Goal: Task Accomplishment & Management: Complete application form

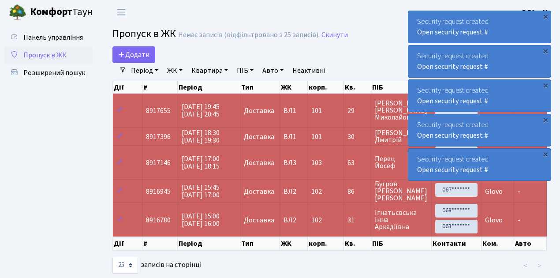
select select "25"
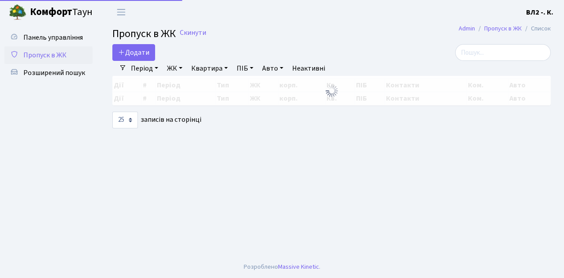
select select "25"
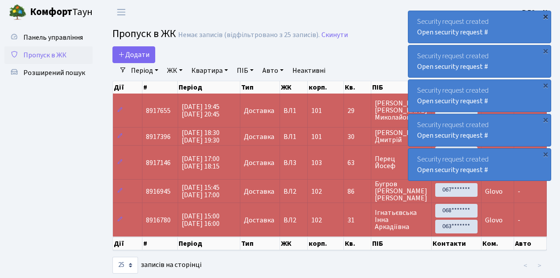
click at [544, 17] on div "×" at bounding box center [545, 16] width 9 height 9
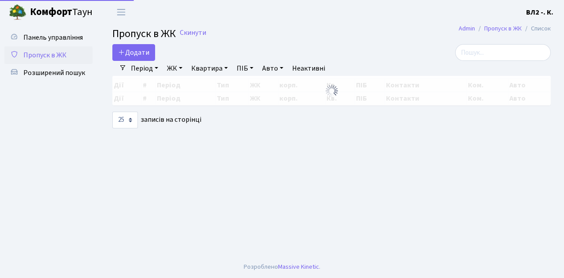
select select "25"
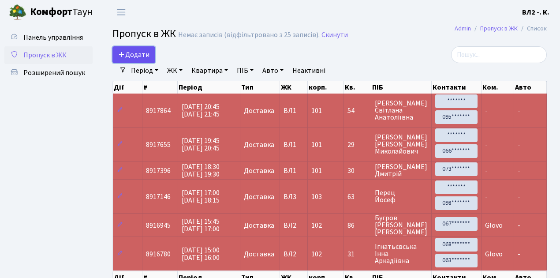
click at [149, 59] on link "Додати" at bounding box center [133, 54] width 43 height 17
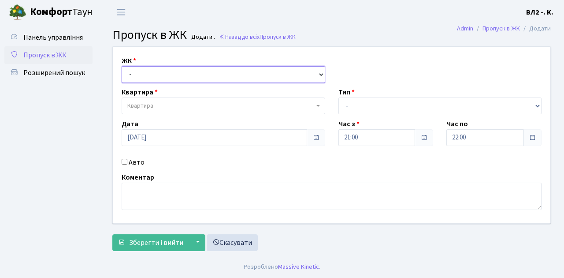
click at [320, 74] on select "- [STREET_ADDRESS][PERSON_NAME]" at bounding box center [224, 74] width 204 height 17
select select "317"
click at [122, 66] on select "- [STREET_ADDRESS][PERSON_NAME]" at bounding box center [224, 74] width 204 height 17
select select
click at [319, 105] on b at bounding box center [319, 106] width 4 height 2
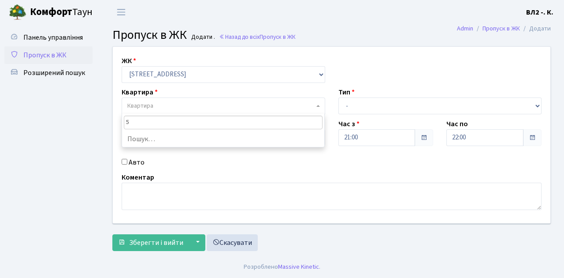
type input "55"
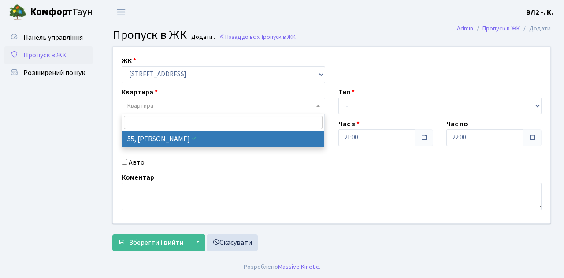
select select "38104"
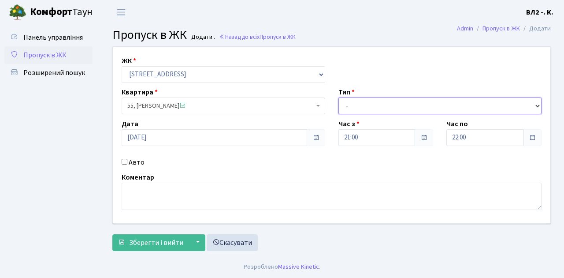
click at [537, 104] on select "- Доставка Таксі Гості Сервіс" at bounding box center [441, 105] width 204 height 17
select select "1"
click at [339, 97] on select "- Доставка Таксі Гості Сервіс" at bounding box center [441, 105] width 204 height 17
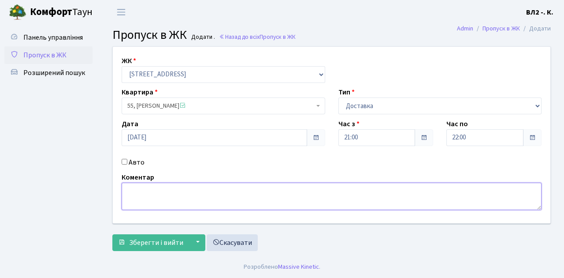
click at [127, 189] on textarea at bounding box center [332, 195] width 420 height 27
type textarea "20-58"
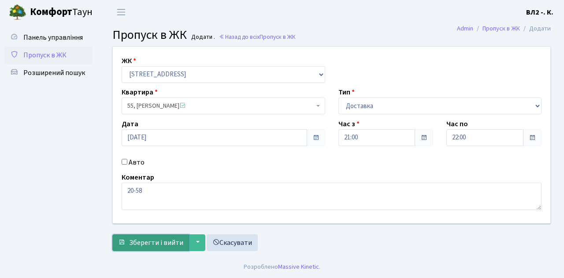
click at [132, 244] on span "Зберегти і вийти" at bounding box center [156, 243] width 54 height 10
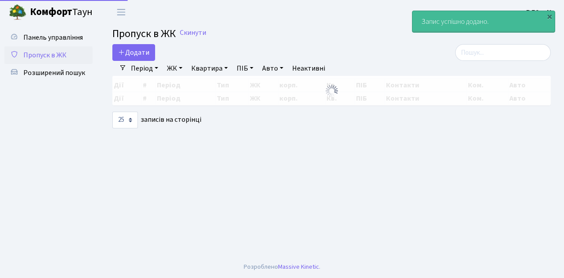
select select "25"
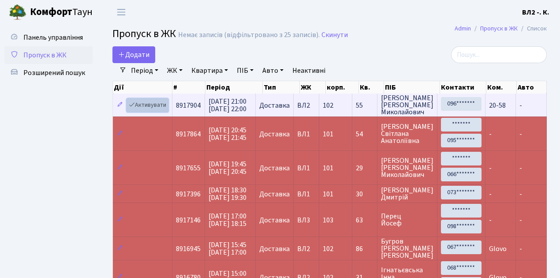
click at [165, 110] on link "Активувати" at bounding box center [148, 105] width 42 height 14
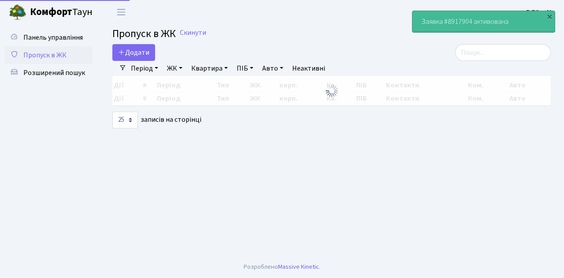
select select "25"
